Goal: Task Accomplishment & Management: Manage account settings

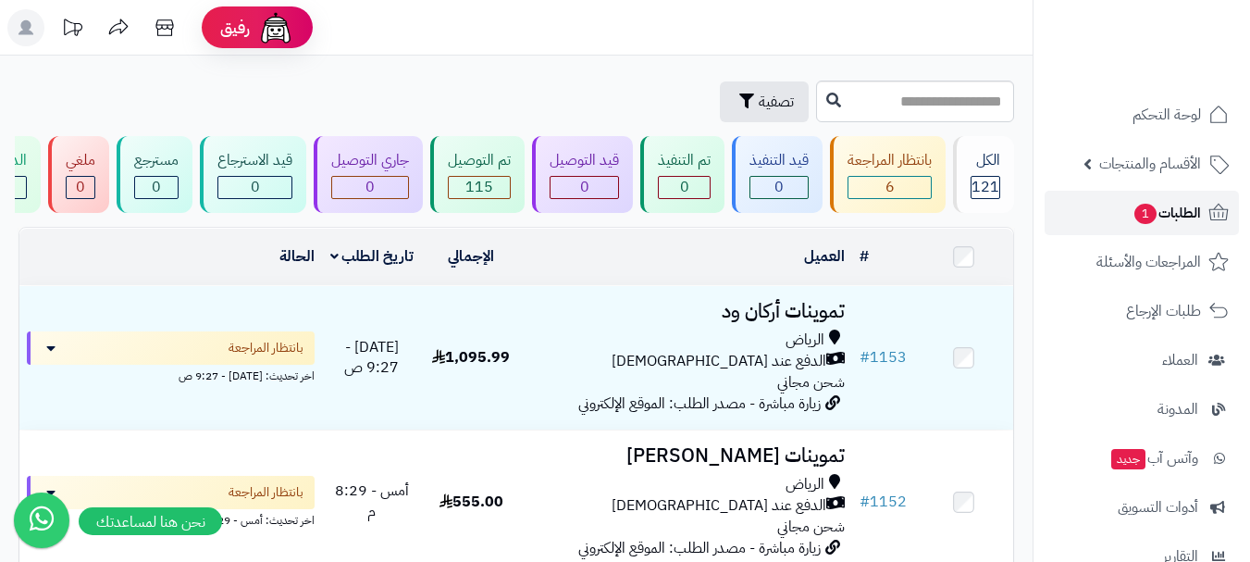
click at [1198, 220] on span "الطلبات 1" at bounding box center [1167, 213] width 68 height 26
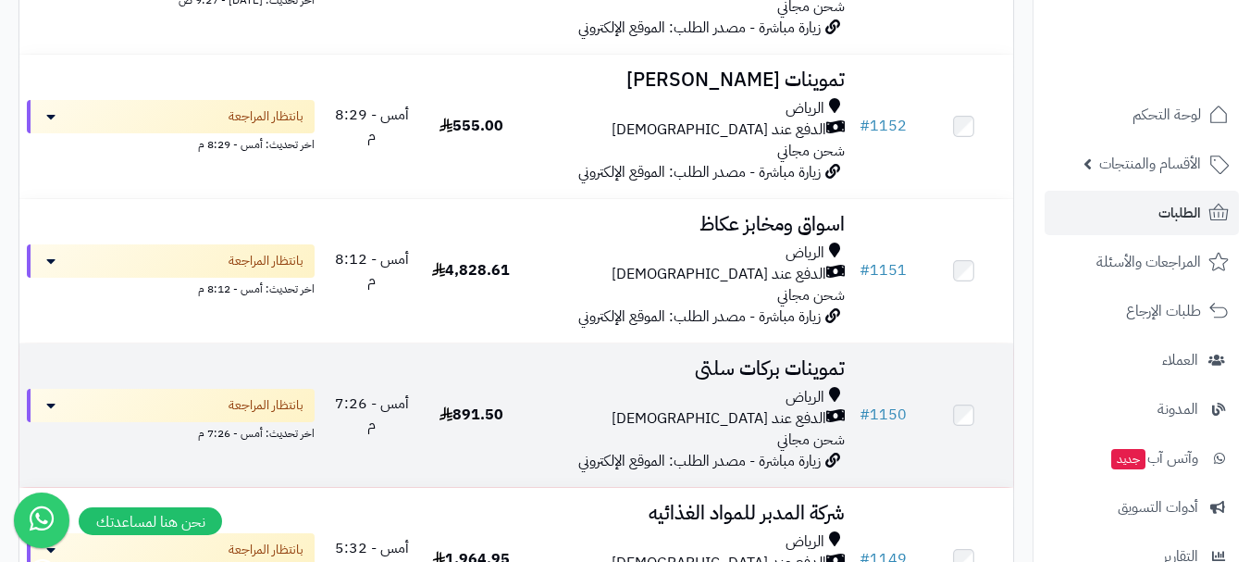
scroll to position [555, 0]
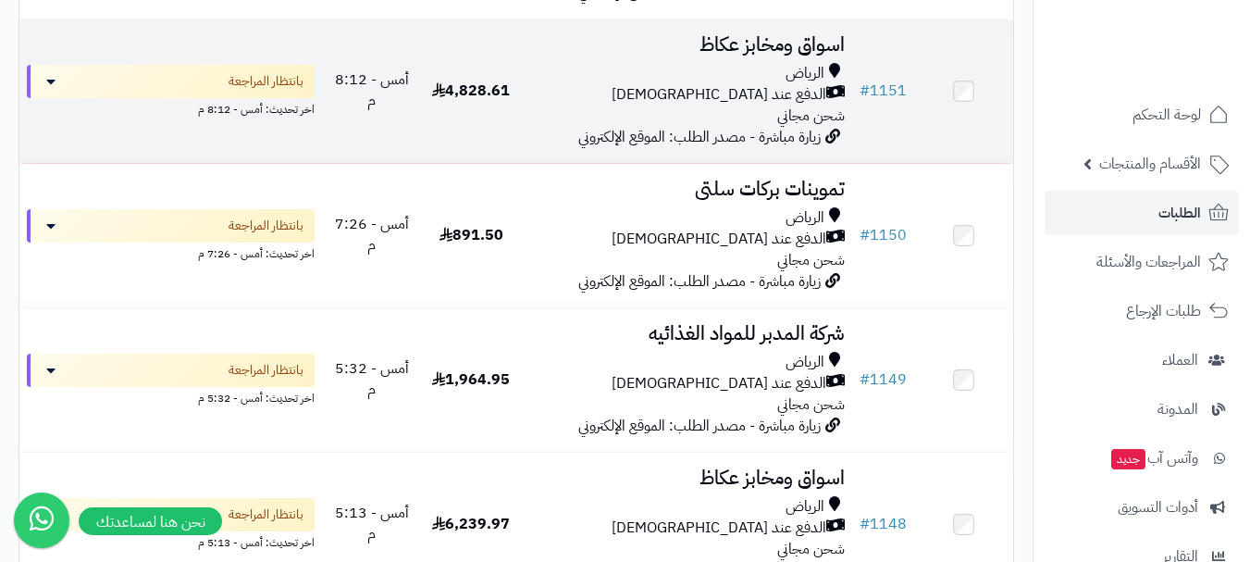
click at [570, 105] on div "الدفع عند الاستلام" at bounding box center [686, 94] width 316 height 21
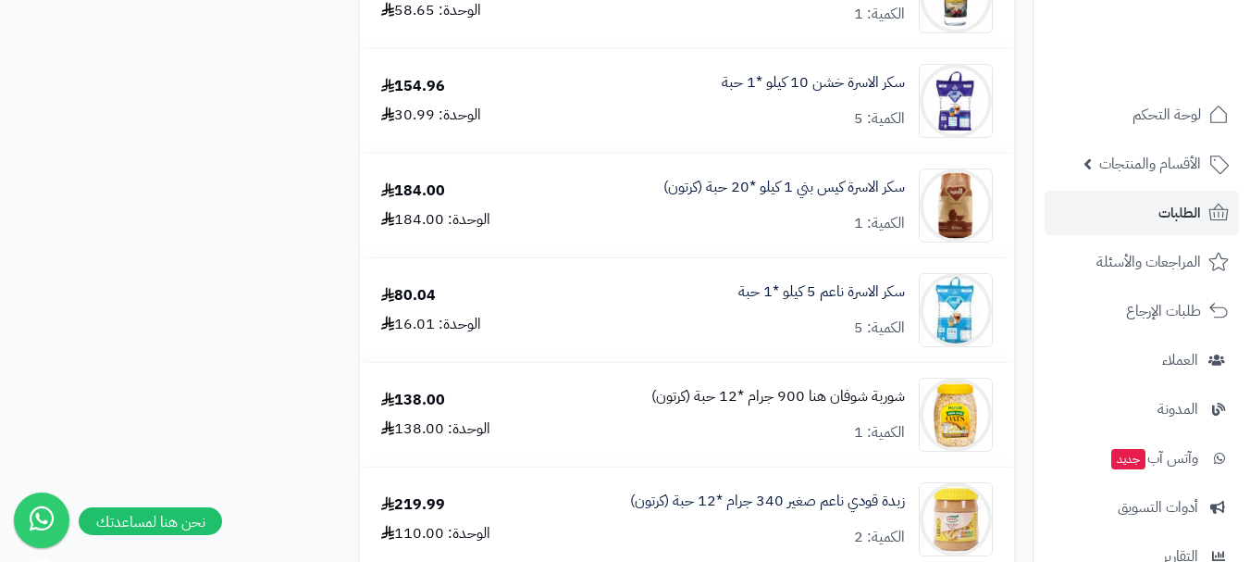
scroll to position [1573, 0]
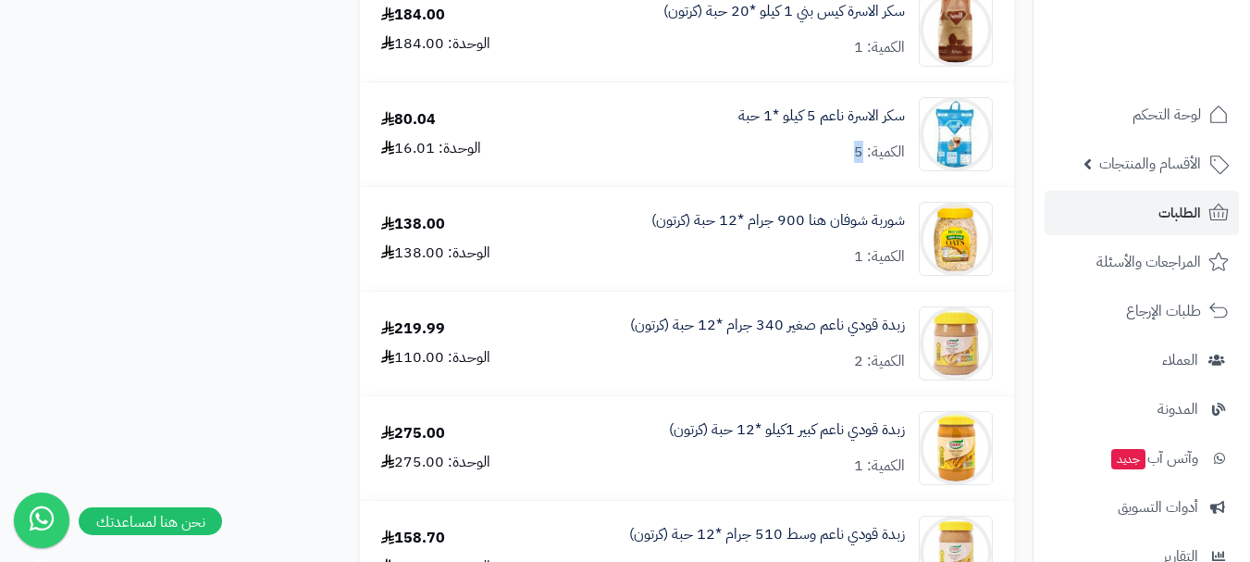
scroll to position [1758, 0]
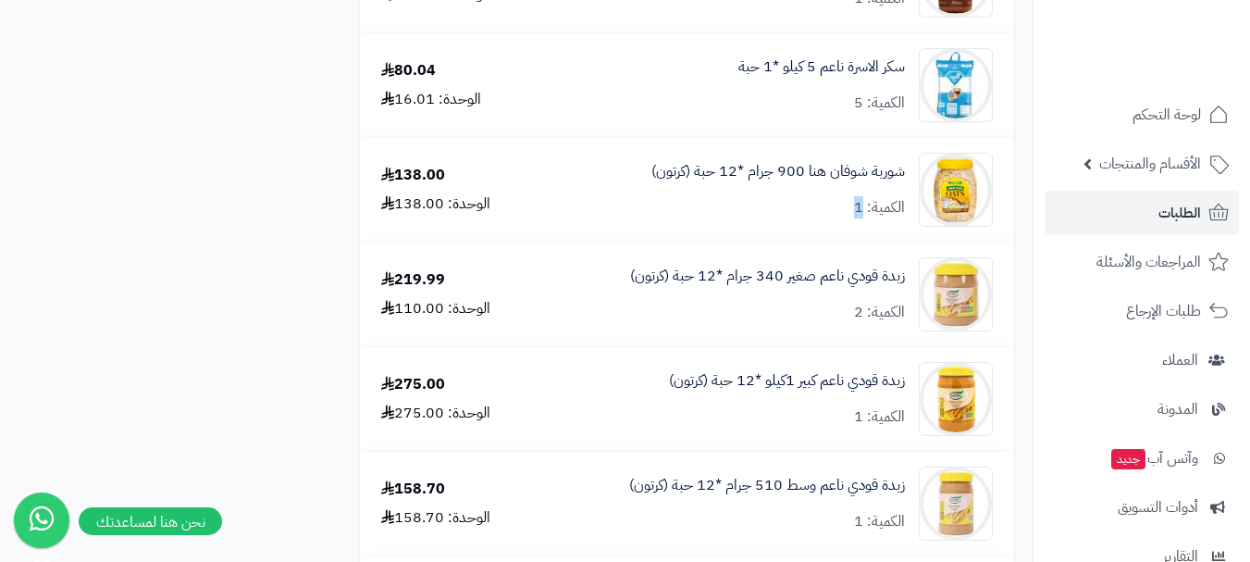
drag, startPoint x: 857, startPoint y: 205, endPoint x: 845, endPoint y: 205, distance: 12.0
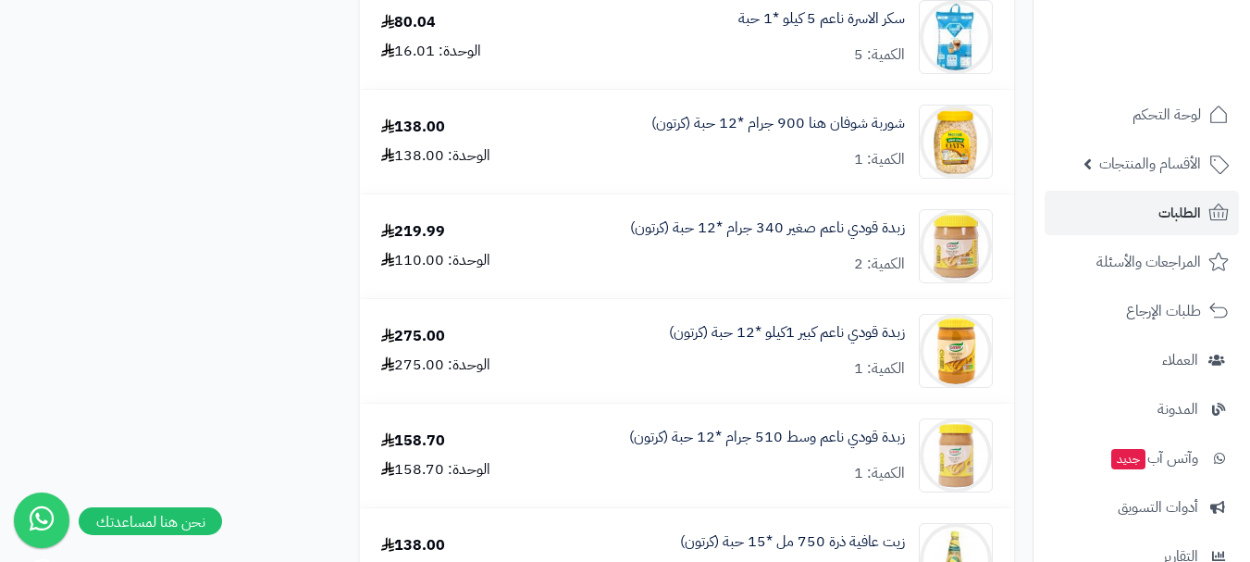
scroll to position [1851, 0]
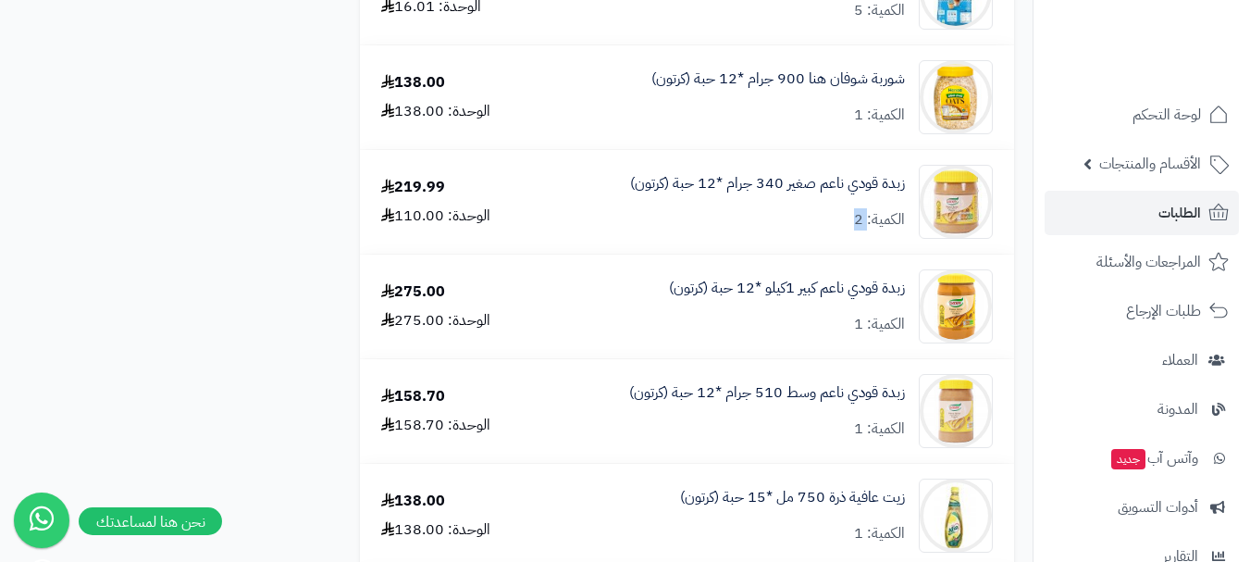
drag, startPoint x: 865, startPoint y: 217, endPoint x: 840, endPoint y: 220, distance: 25.1
drag, startPoint x: 861, startPoint y: 321, endPoint x: 840, endPoint y: 325, distance: 20.7
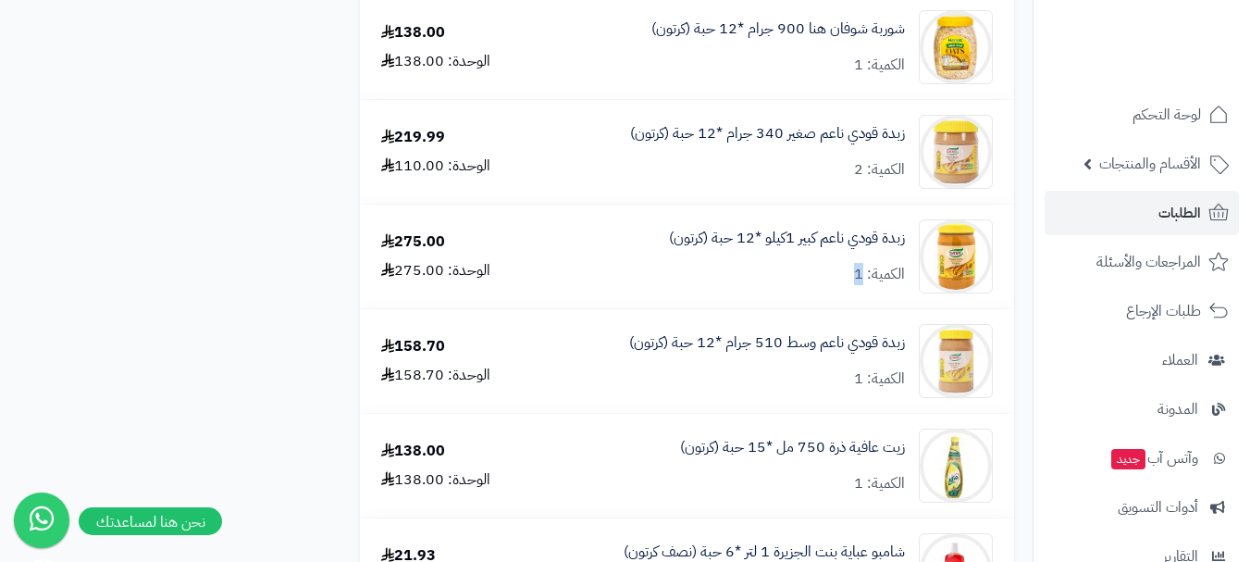
scroll to position [1943, 0]
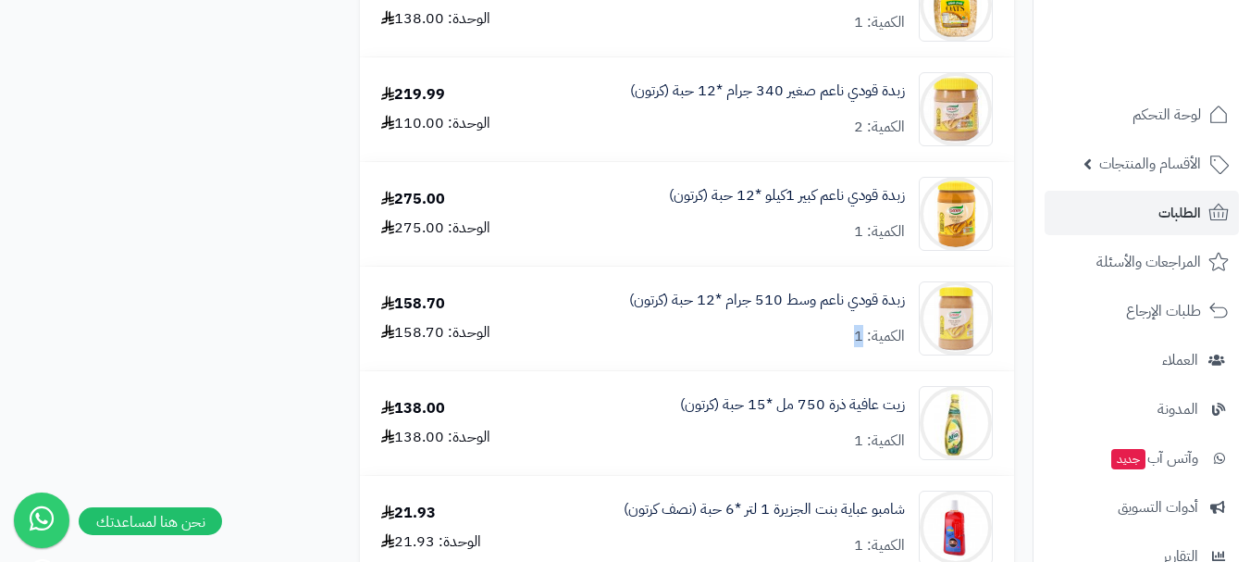
drag, startPoint x: 859, startPoint y: 341, endPoint x: 838, endPoint y: 341, distance: 20.4
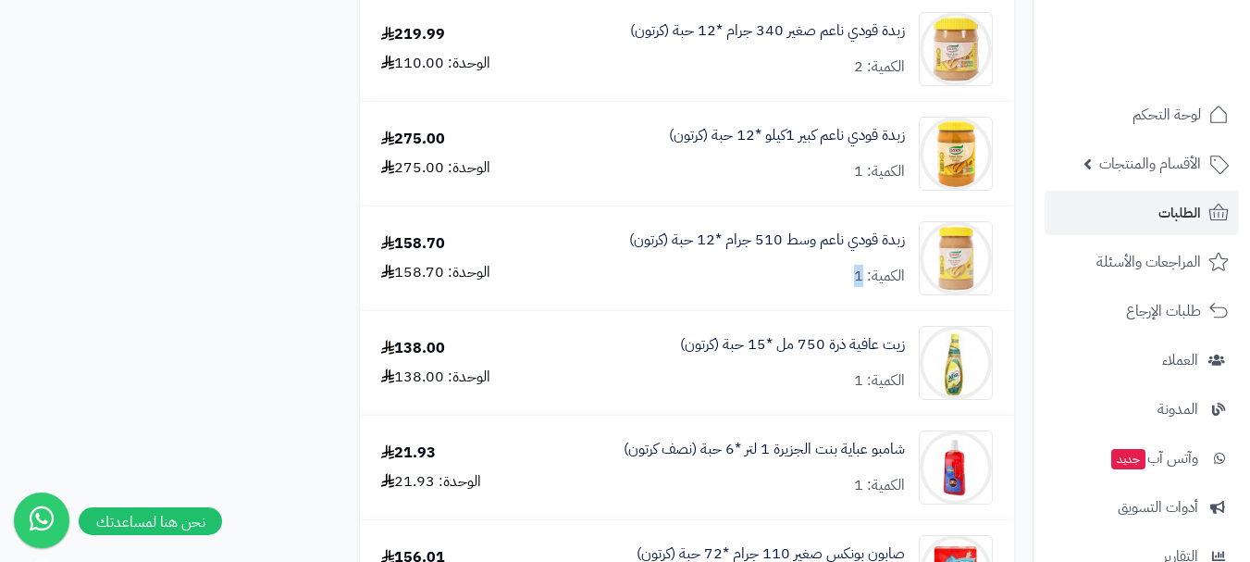
scroll to position [2036, 0]
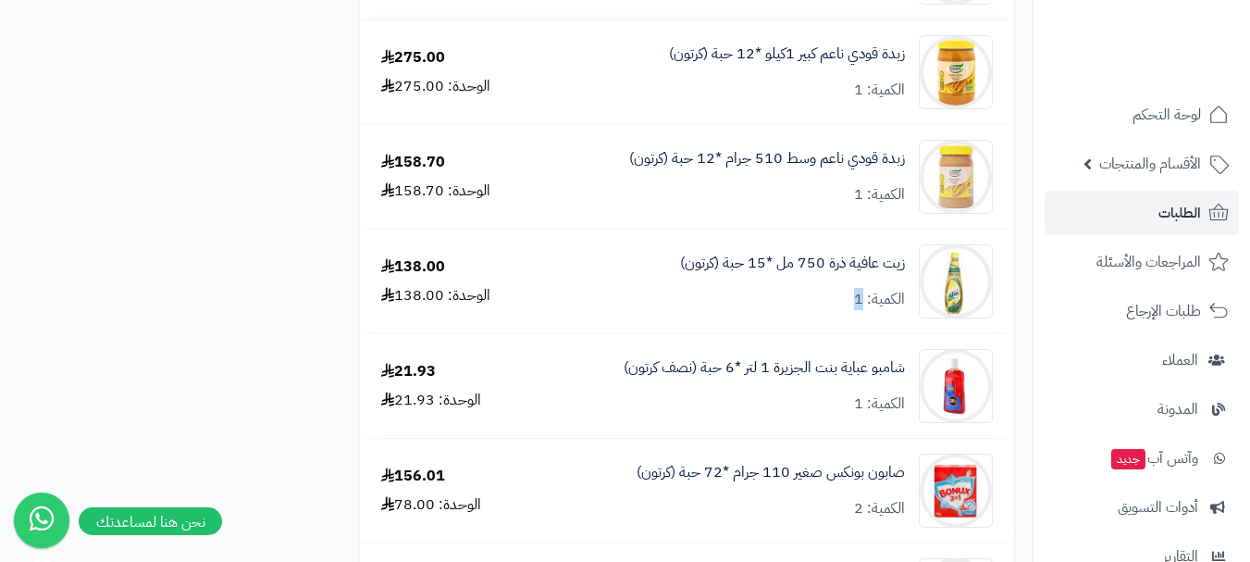
scroll to position [2221, 0]
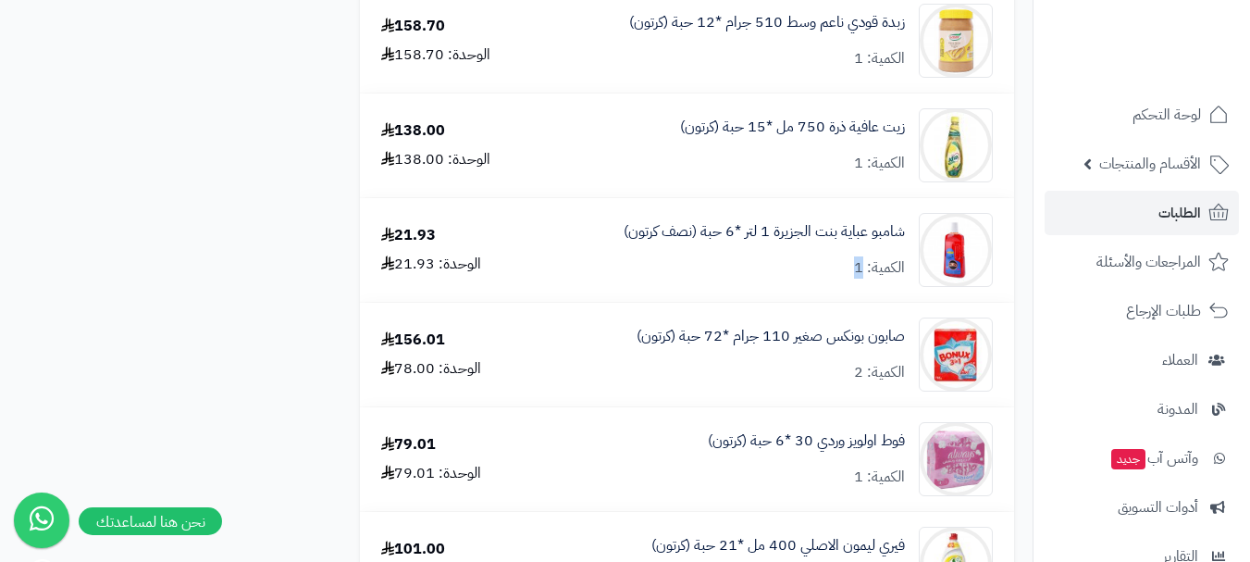
drag, startPoint x: 861, startPoint y: 269, endPoint x: 846, endPoint y: 267, distance: 14.9
drag, startPoint x: 861, startPoint y: 374, endPoint x: 837, endPoint y: 378, distance: 25.4
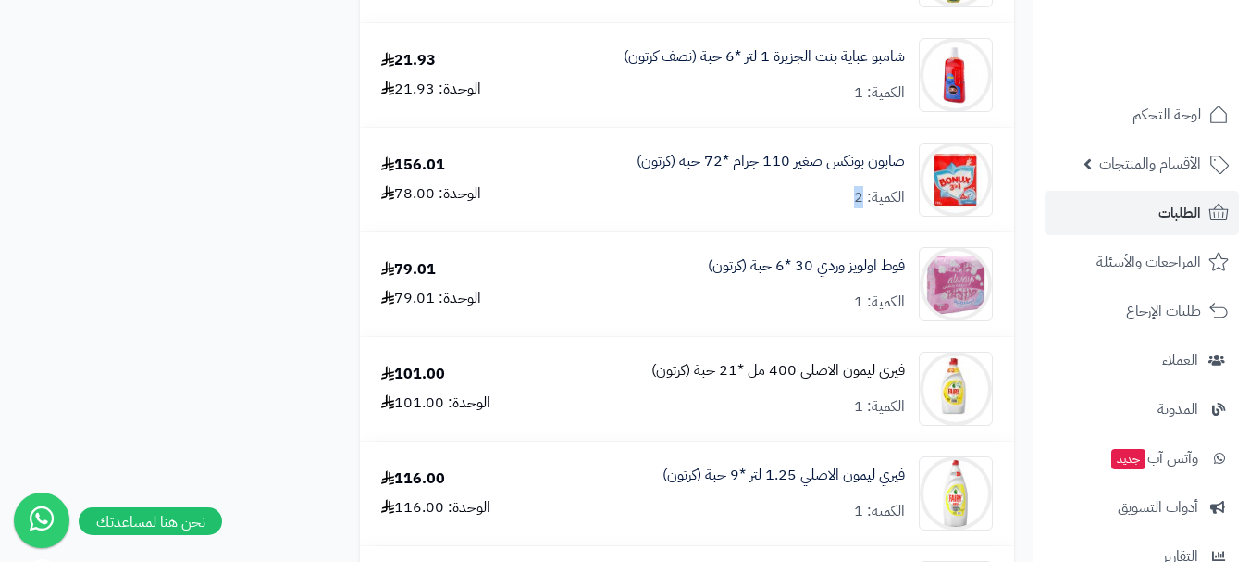
scroll to position [2406, 0]
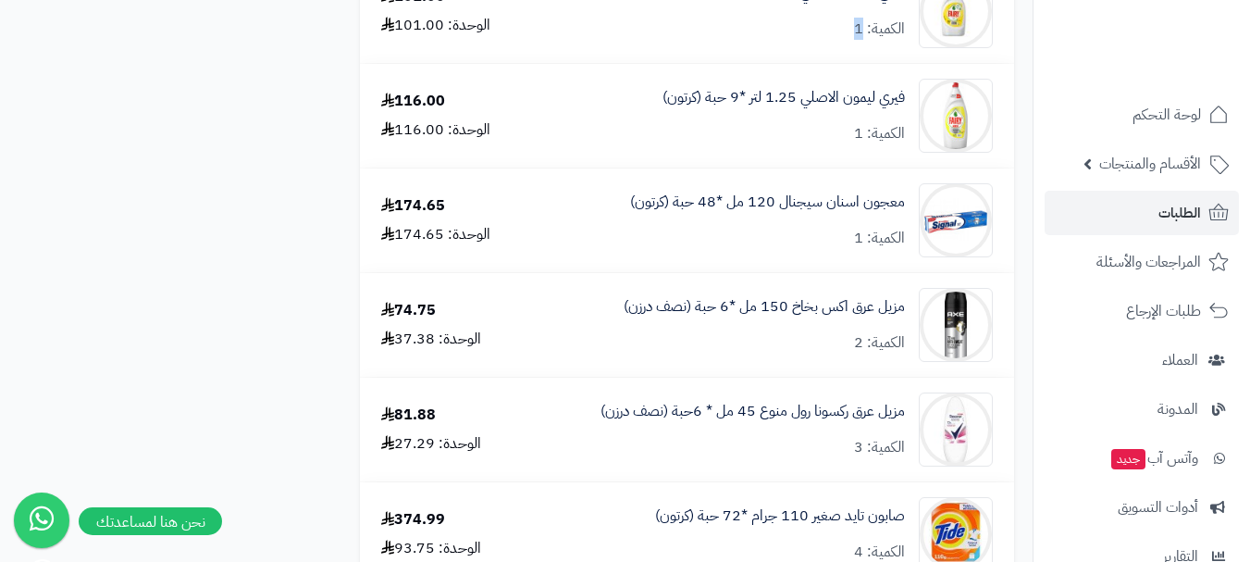
scroll to position [2776, 0]
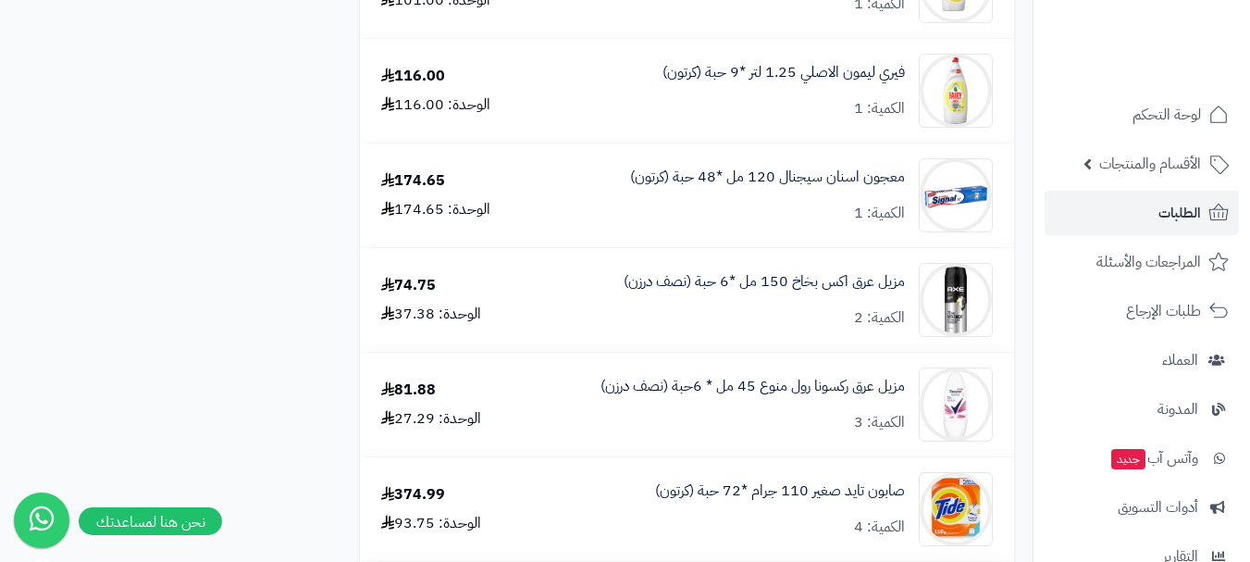
scroll to position [2869, 0]
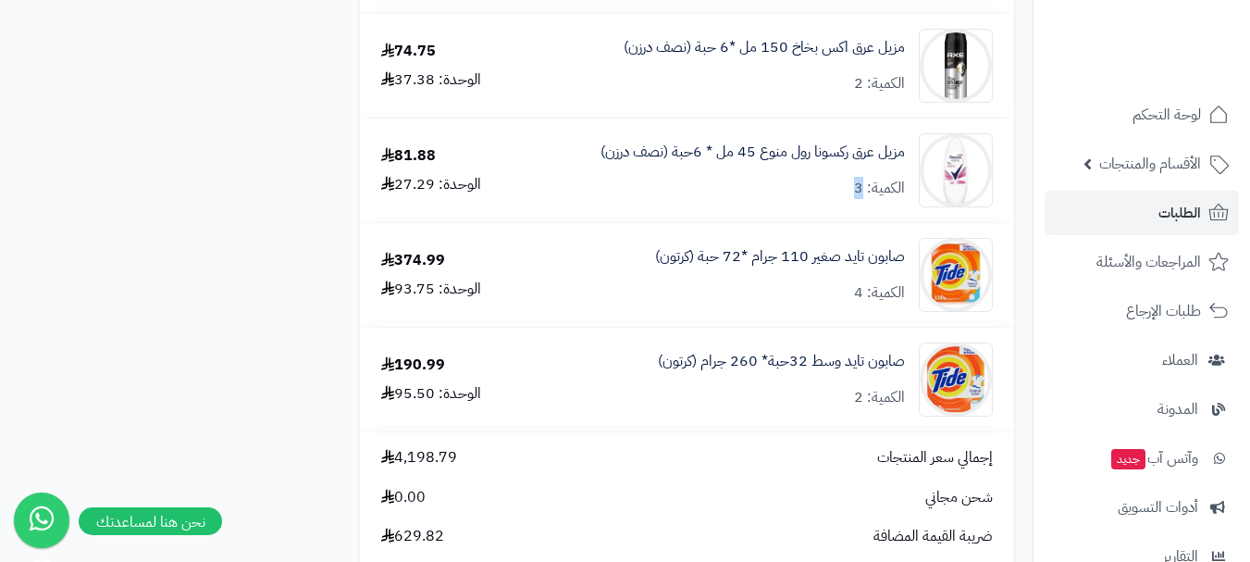
scroll to position [3054, 0]
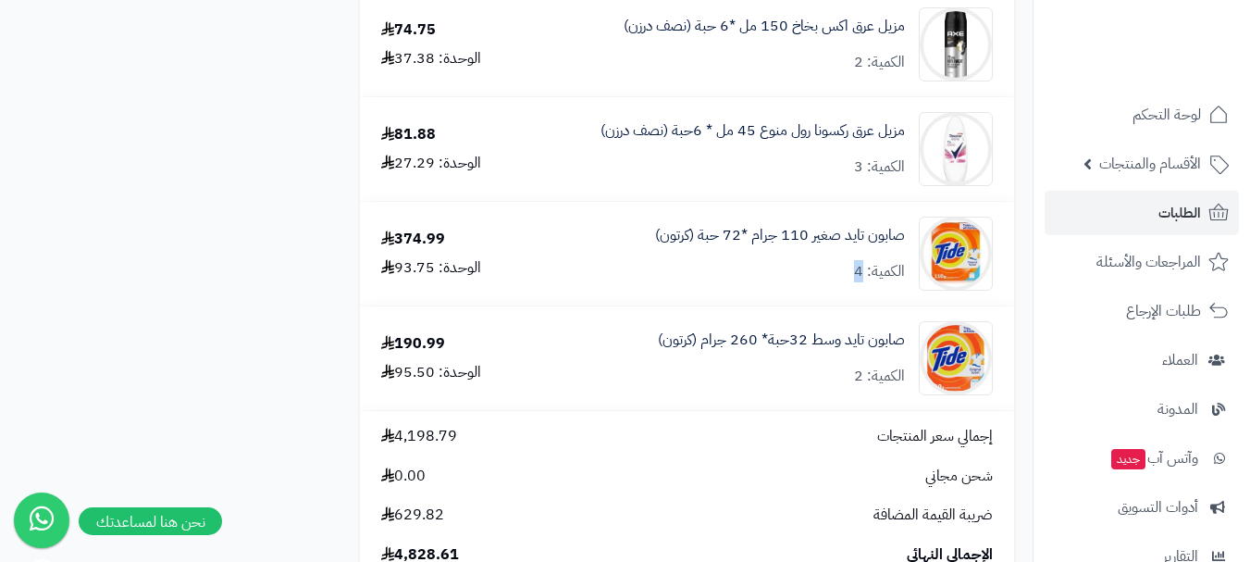
drag, startPoint x: 866, startPoint y: 370, endPoint x: 839, endPoint y: 384, distance: 30.2
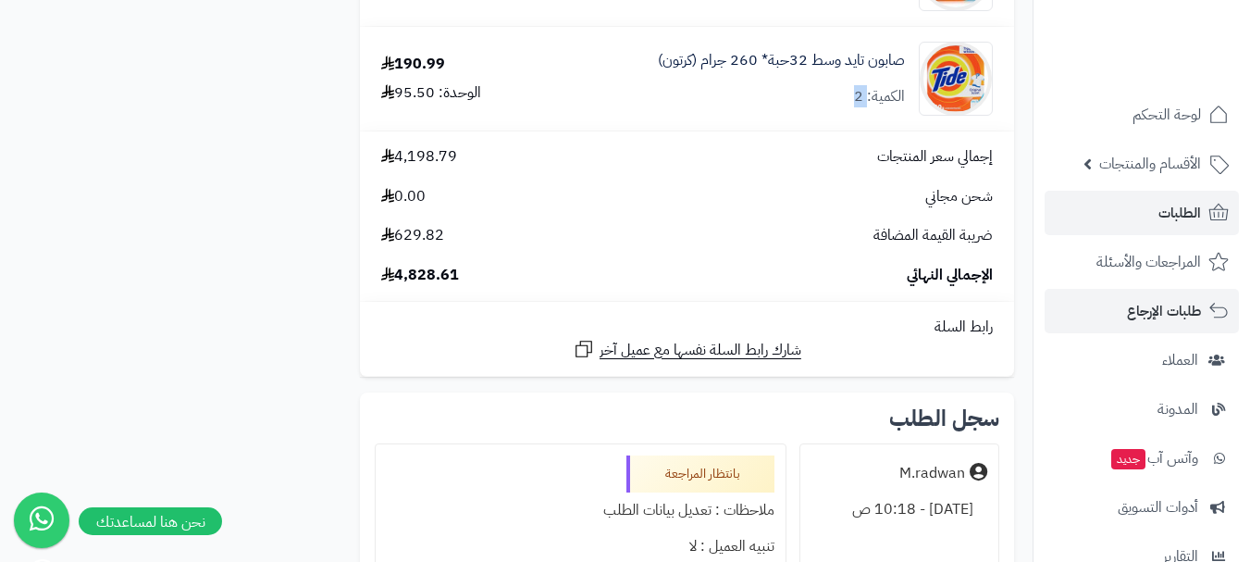
scroll to position [3331, 0]
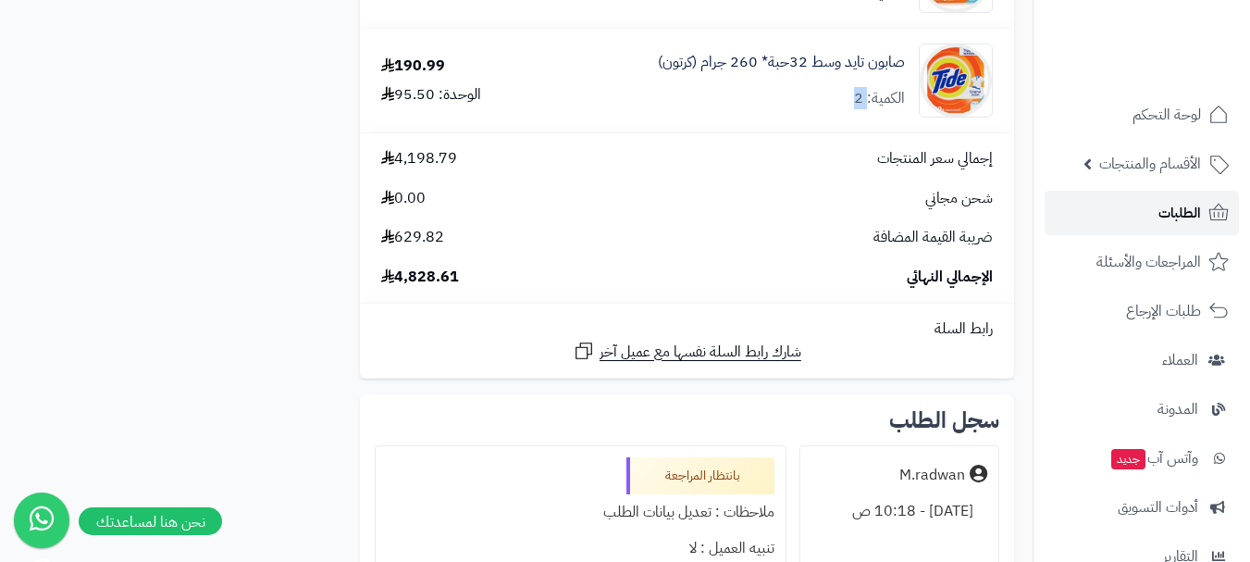
click at [1110, 214] on link "الطلبات" at bounding box center [1142, 213] width 194 height 44
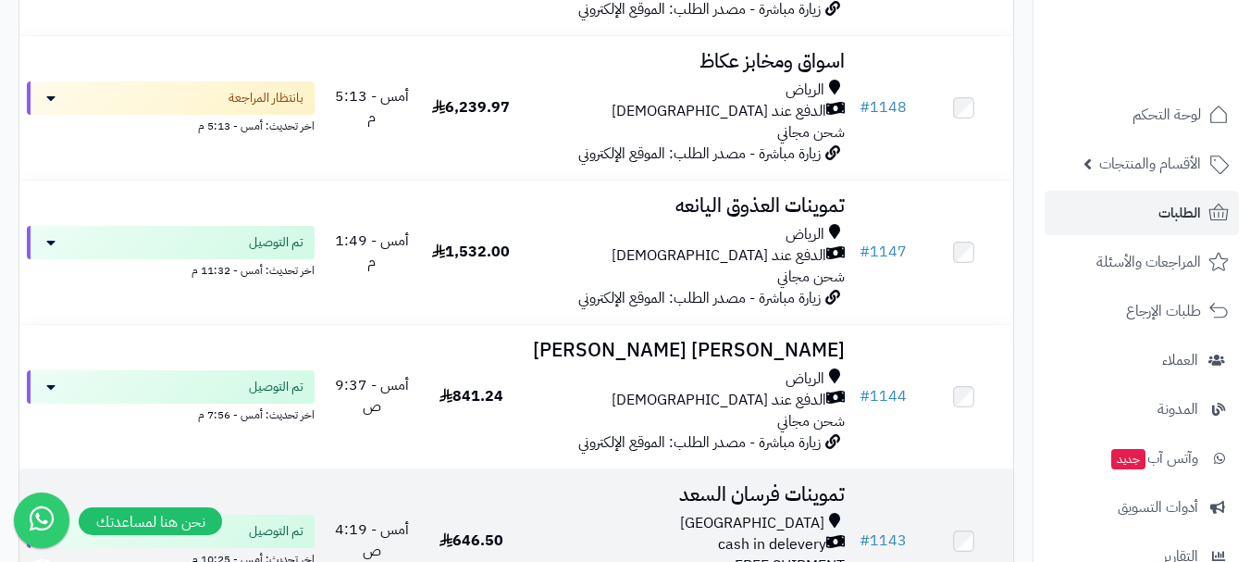
scroll to position [1018, 0]
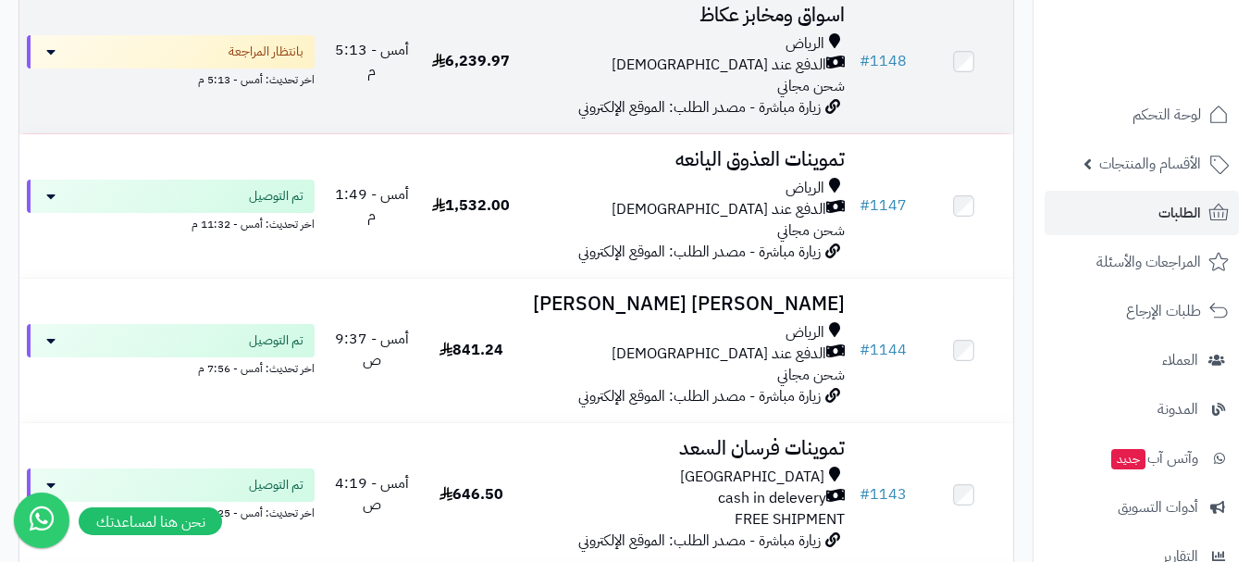
click at [668, 97] on div "الرياض الدفع عند الاستلام شحن مجاني" at bounding box center [686, 65] width 316 height 64
click at [618, 93] on div "الرياض الدفع عند الاستلام شحن مجاني" at bounding box center [686, 65] width 316 height 64
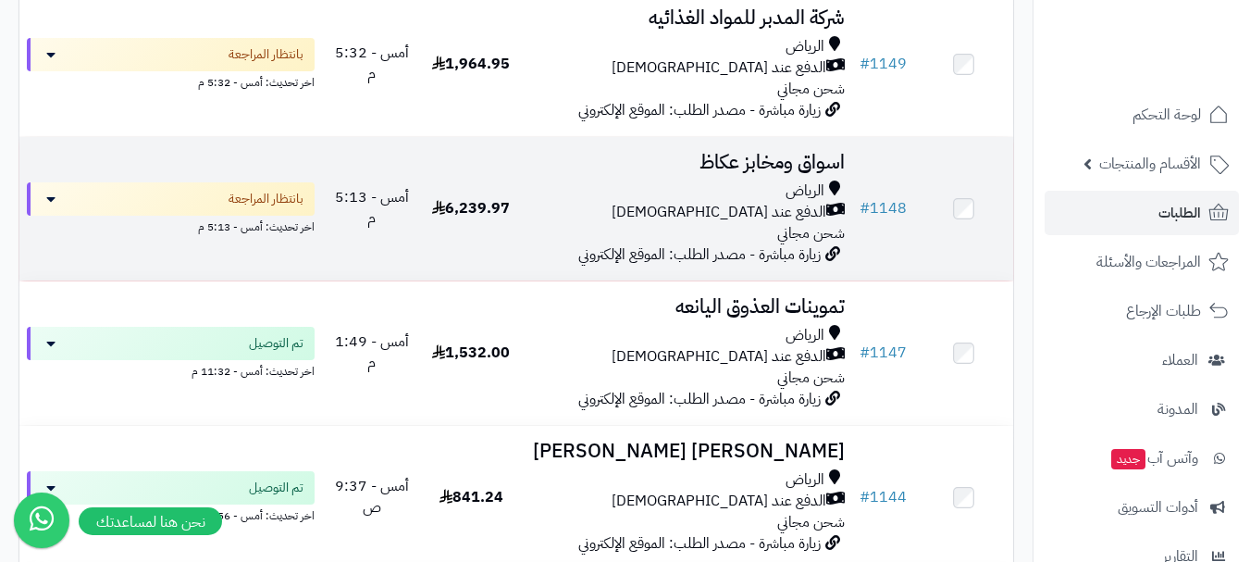
scroll to position [833, 0]
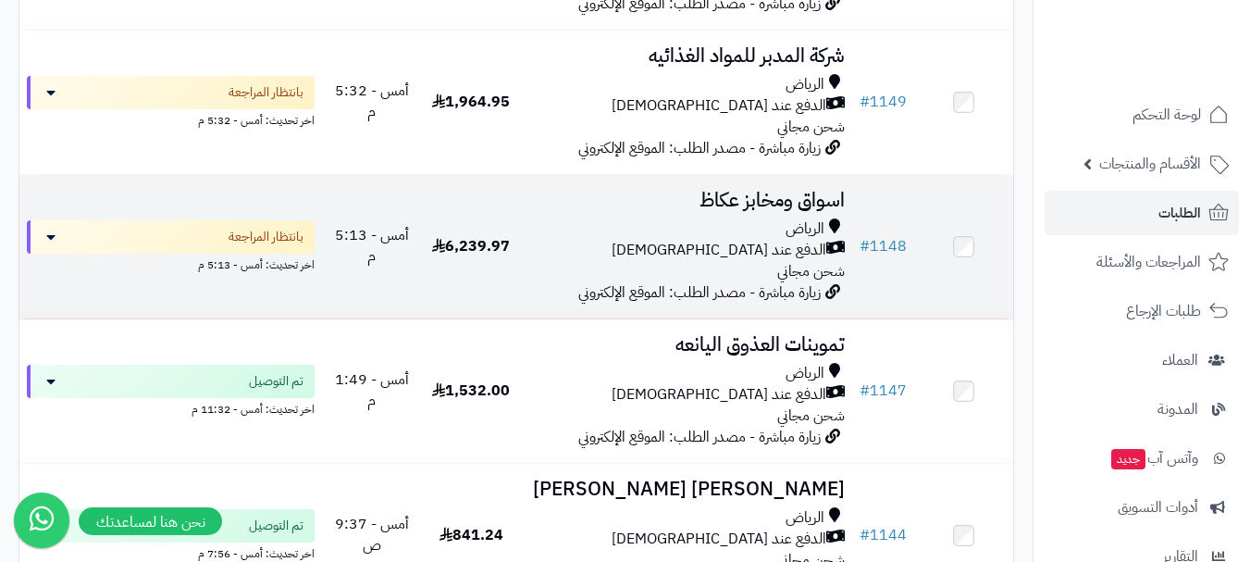
click at [699, 260] on div "الدفع عند [DEMOGRAPHIC_DATA]" at bounding box center [686, 250] width 316 height 21
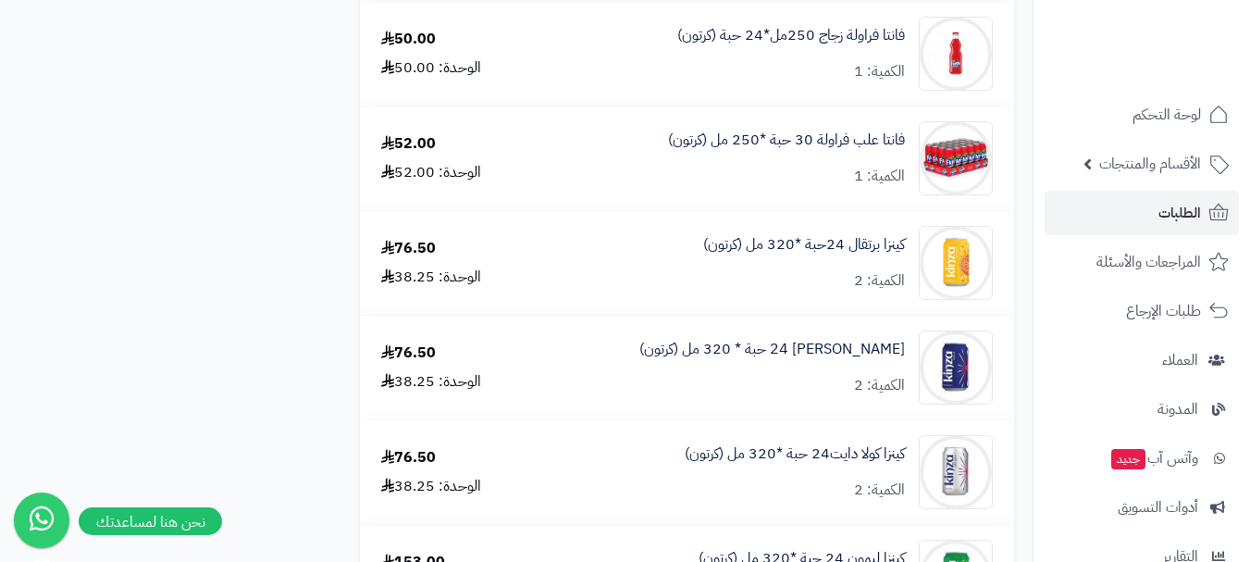
scroll to position [3321, 0]
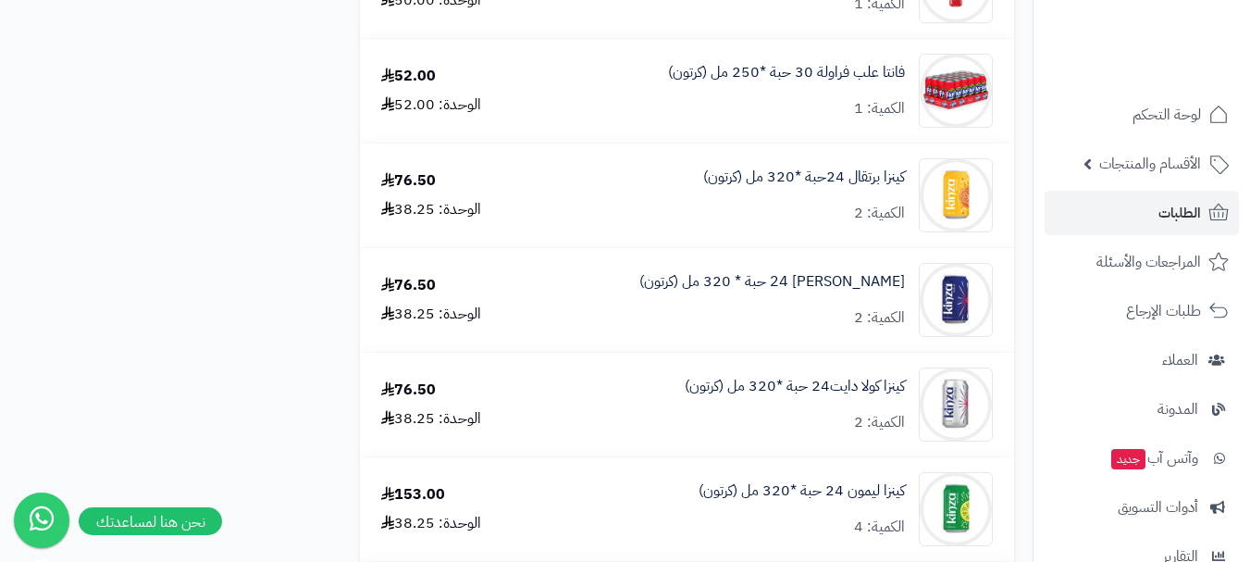
drag, startPoint x: 465, startPoint y: 421, endPoint x: 492, endPoint y: 421, distance: 26.8
click at [492, 421] on div "76.50 الوحدة: 38.25" at bounding box center [432, 404] width 130 height 50
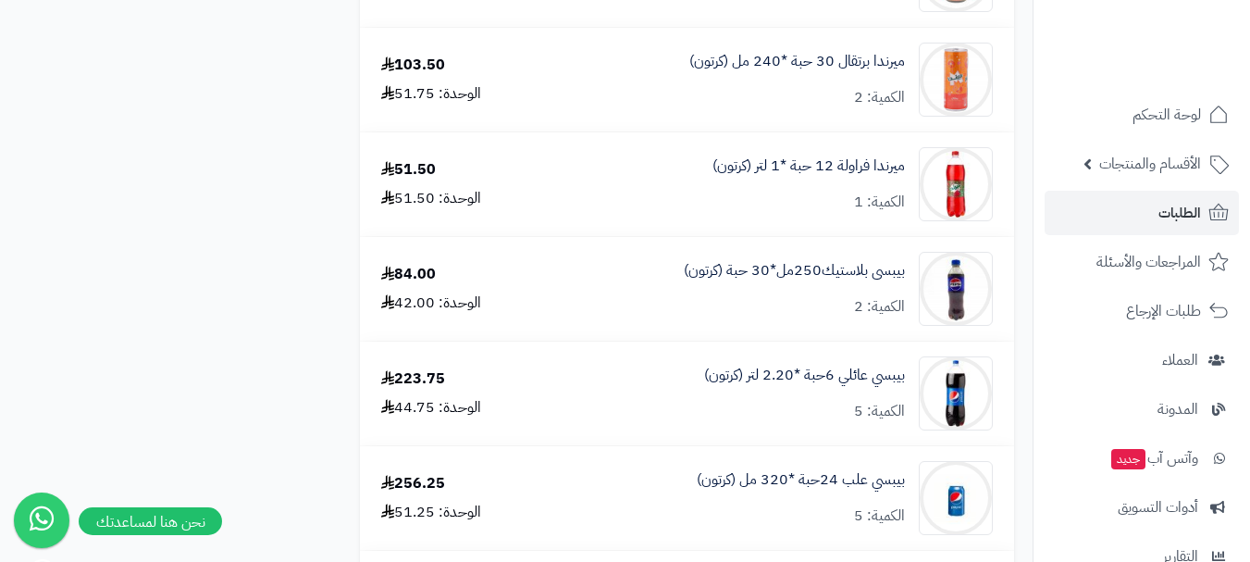
scroll to position [2488, 0]
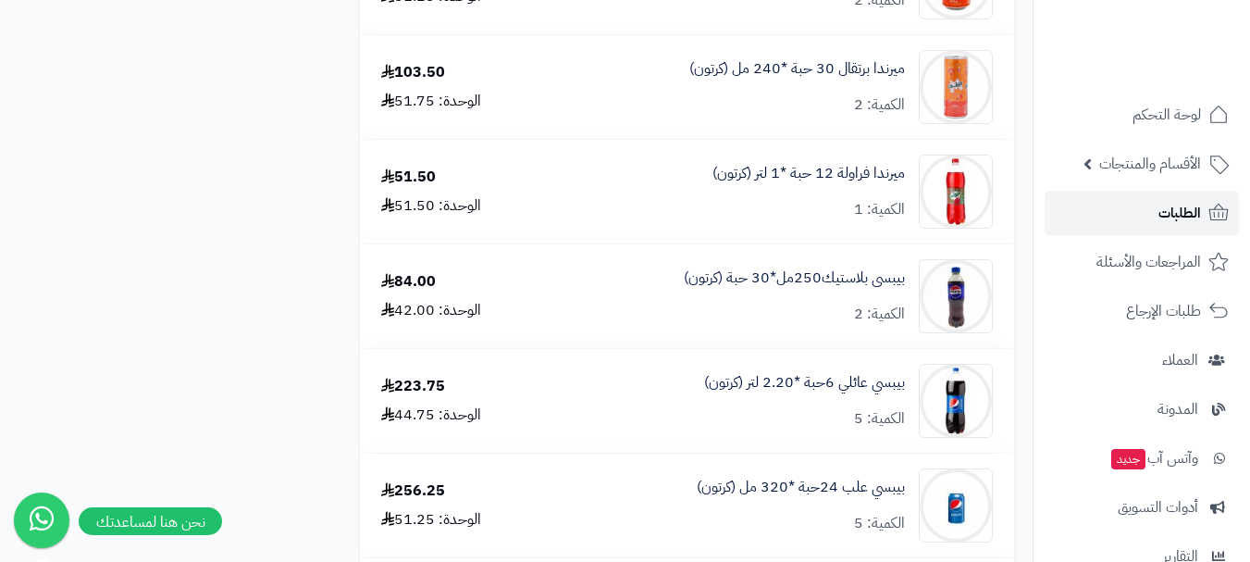
click at [1142, 217] on link "الطلبات" at bounding box center [1142, 213] width 194 height 44
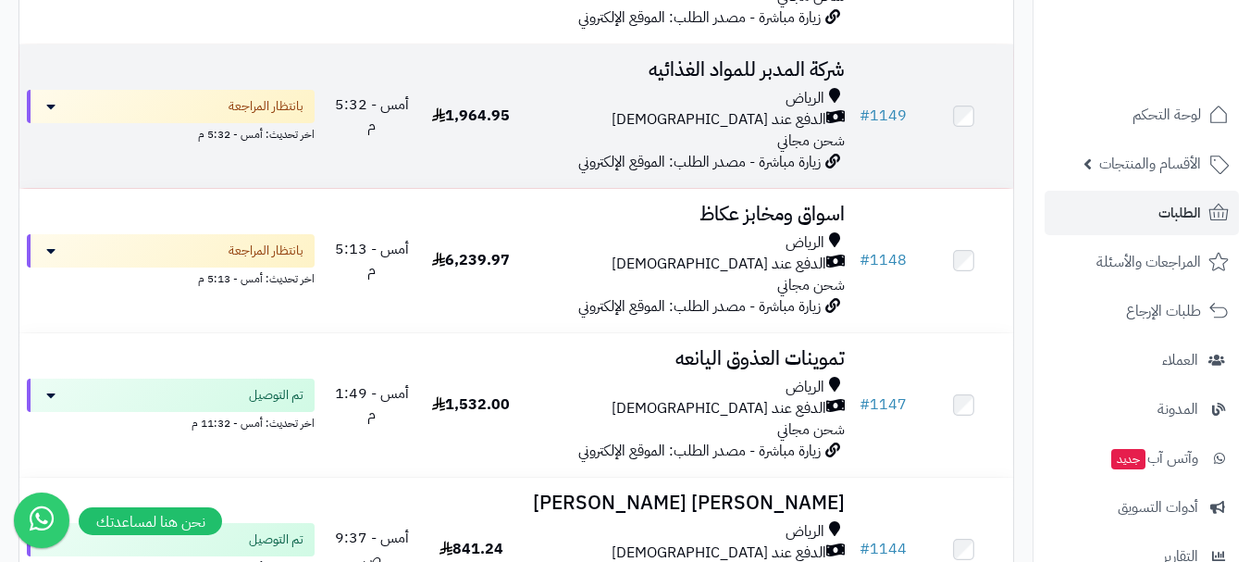
scroll to position [833, 0]
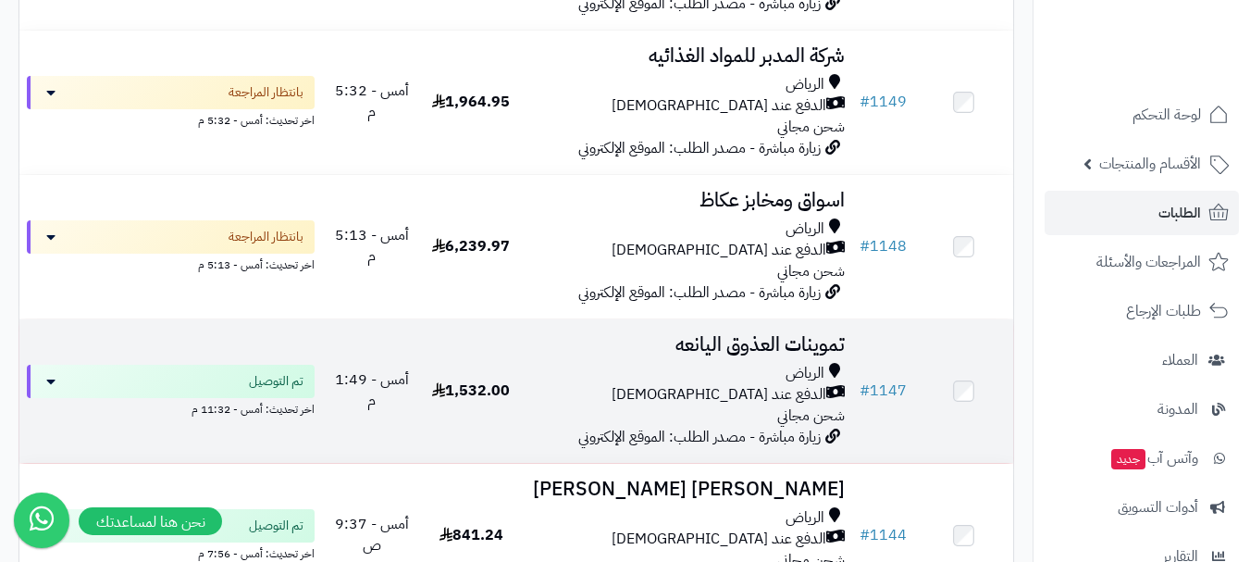
click at [560, 405] on div "الدفع عند [DEMOGRAPHIC_DATA]" at bounding box center [686, 394] width 316 height 21
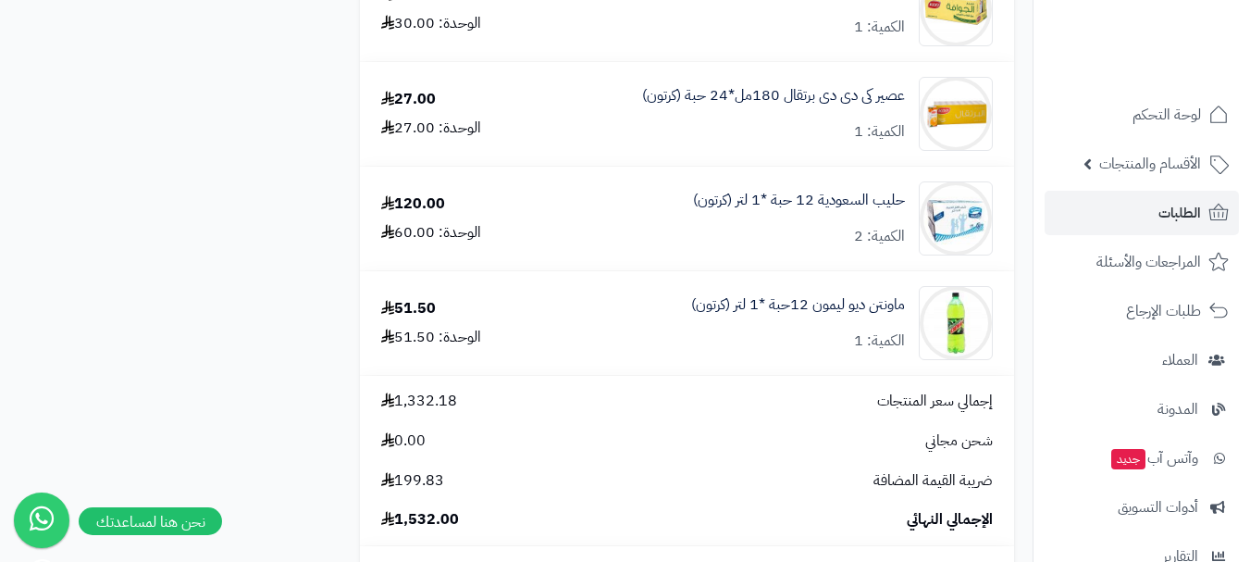
scroll to position [1388, 0]
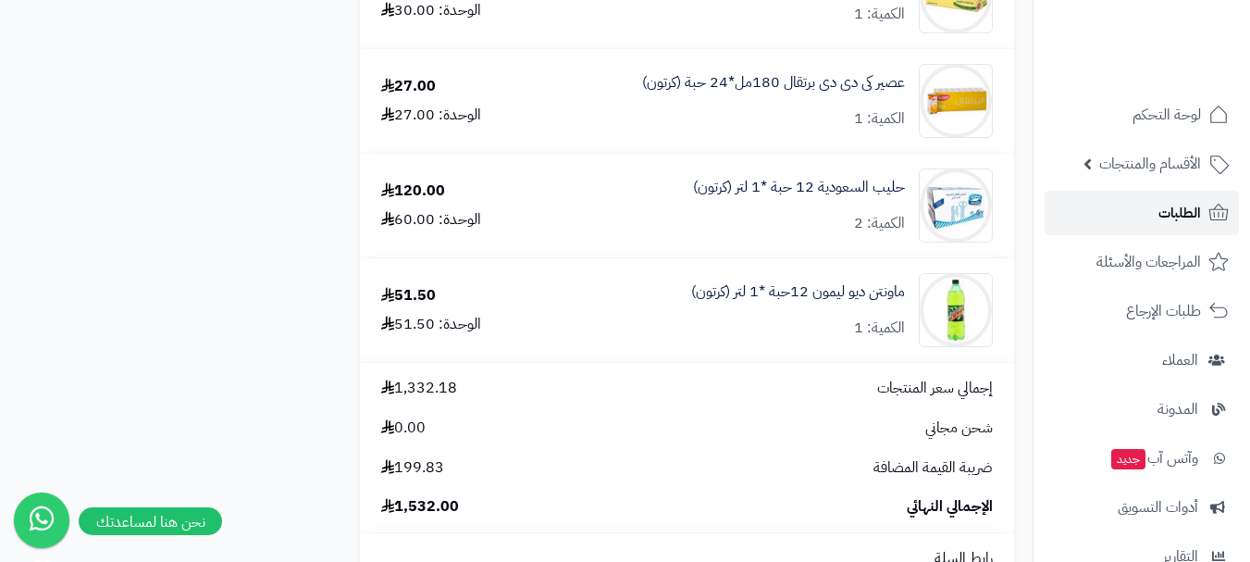
click at [1113, 211] on link "الطلبات" at bounding box center [1142, 213] width 194 height 44
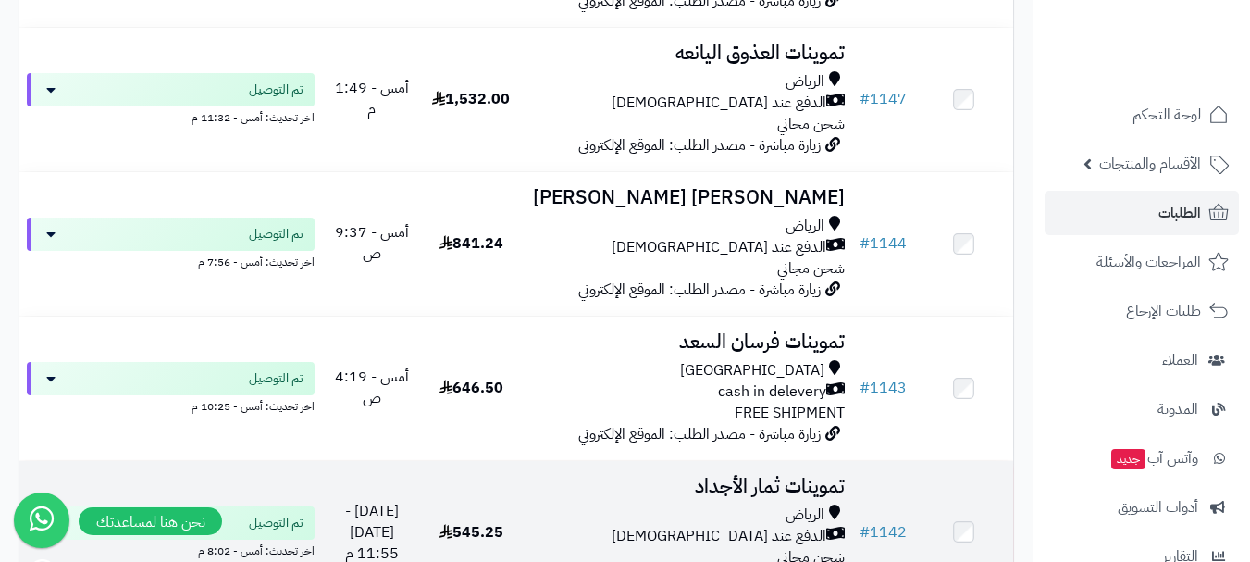
scroll to position [1203, 0]
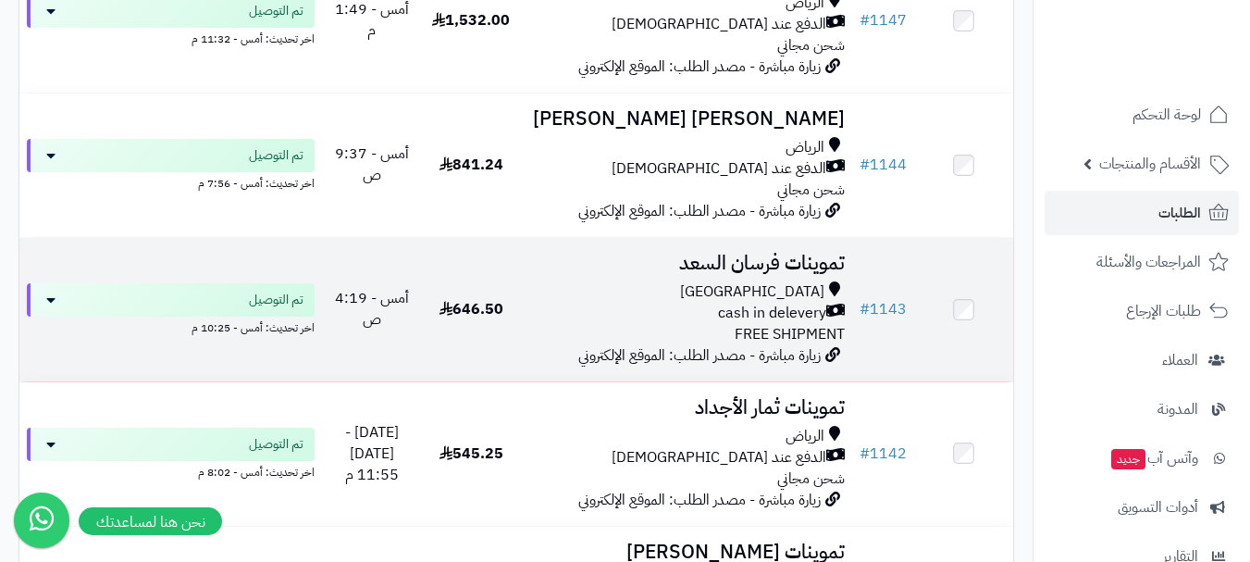
click at [729, 337] on div "Riyadh cash in delevery FREE SHIPMENT" at bounding box center [686, 313] width 316 height 64
click at [604, 303] on div "Riyadh" at bounding box center [686, 291] width 316 height 21
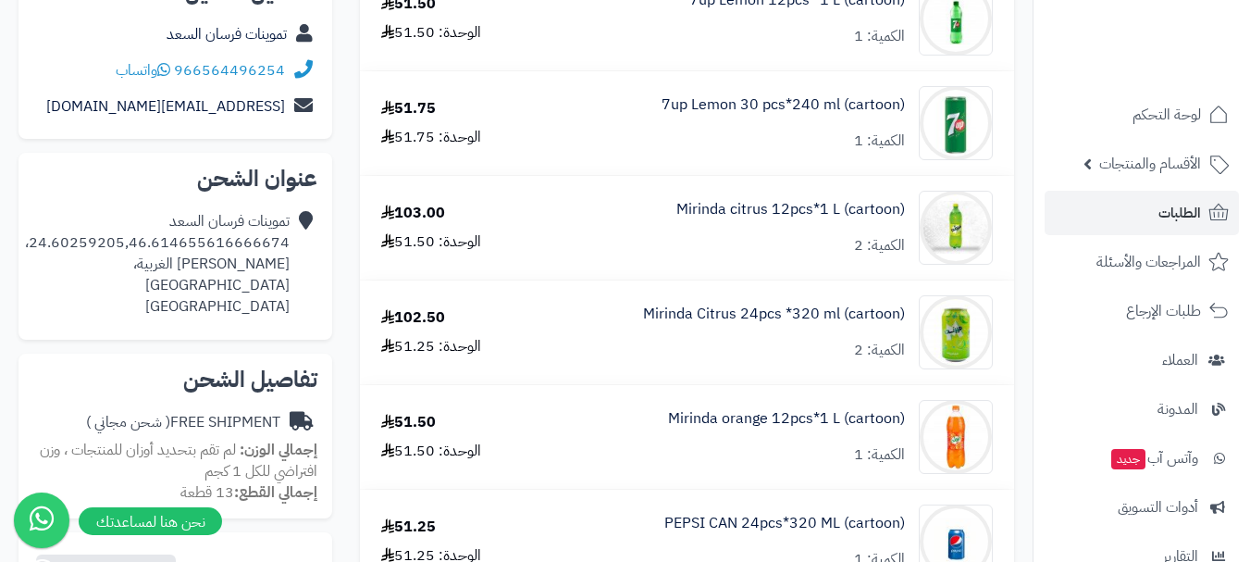
scroll to position [185, 0]
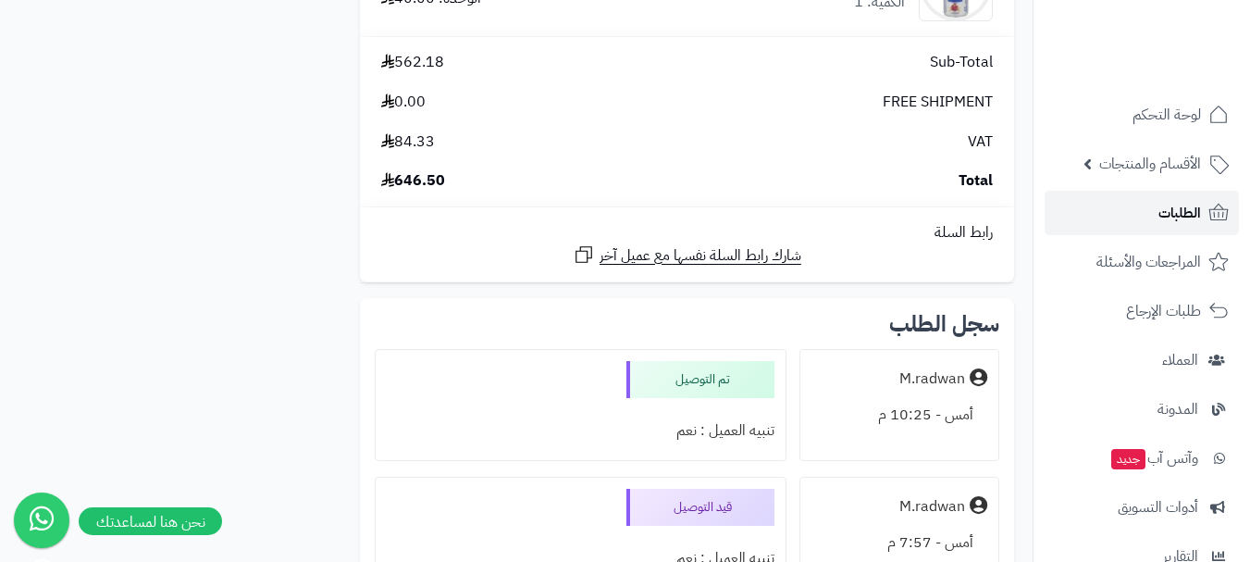
click at [1176, 222] on span "الطلبات" at bounding box center [1180, 213] width 43 height 26
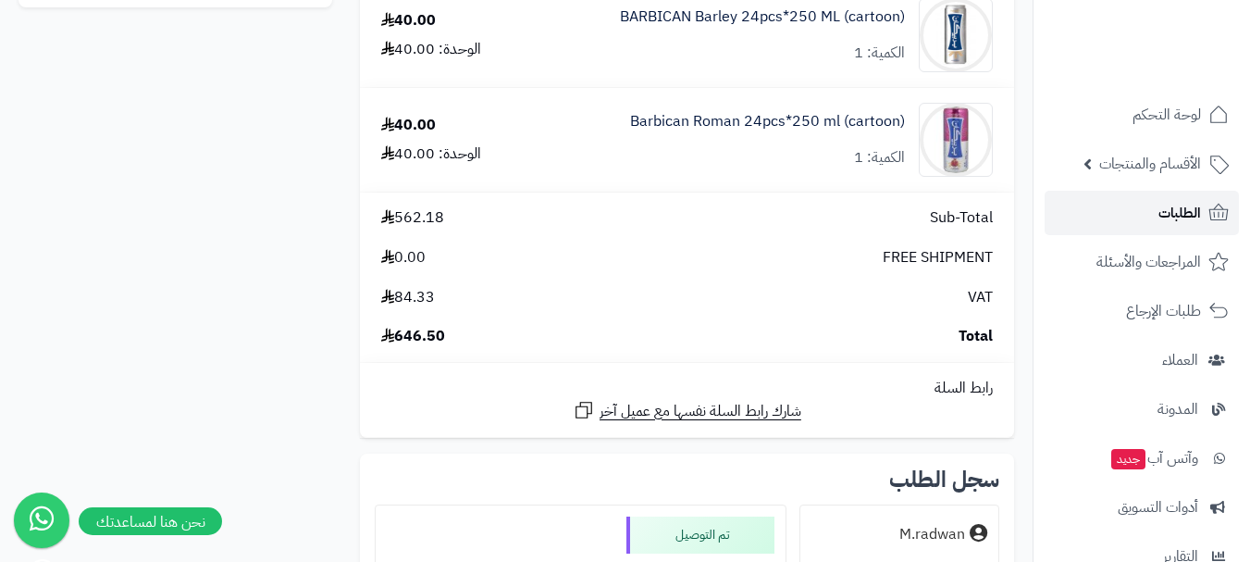
scroll to position [925, 0]
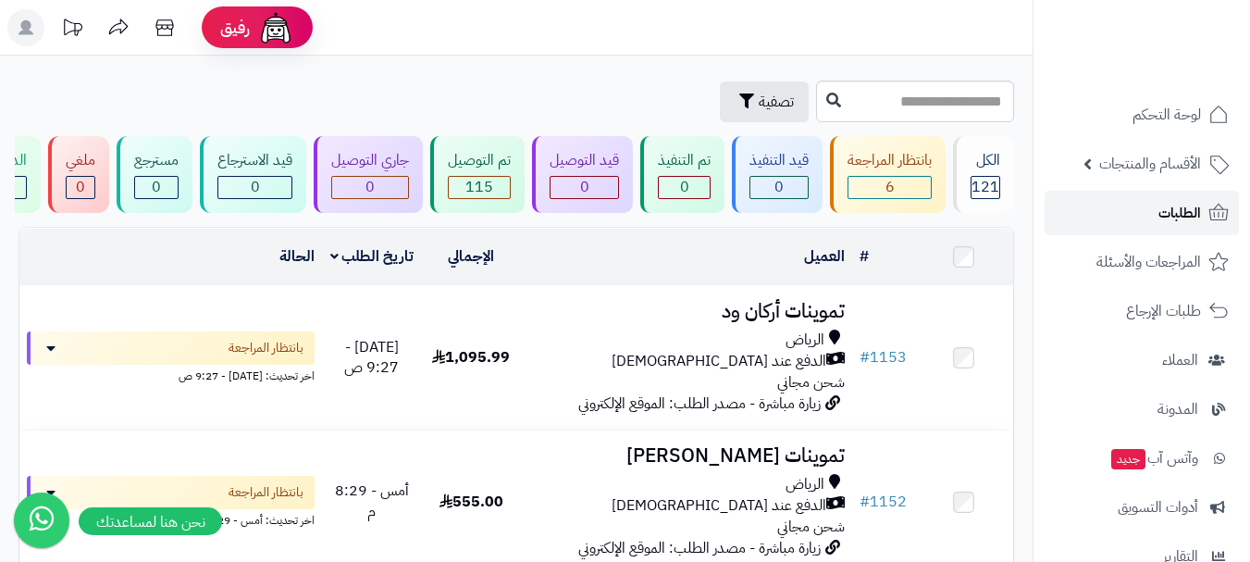
click at [1148, 207] on link "الطلبات" at bounding box center [1142, 213] width 194 height 44
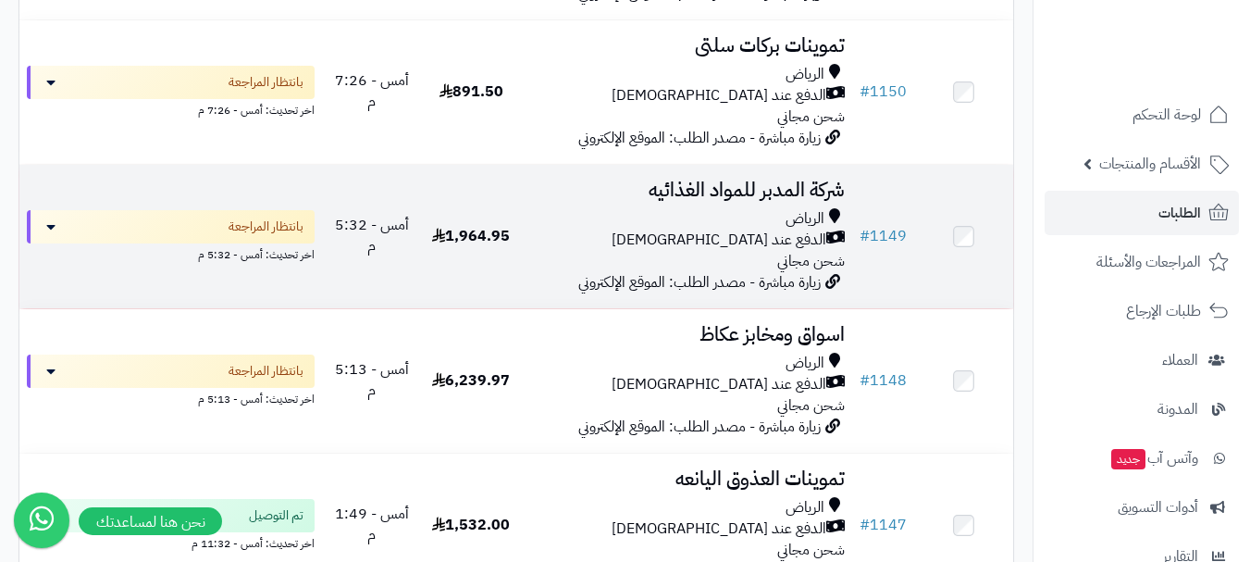
scroll to position [740, 0]
